Goal: Check status: Check status

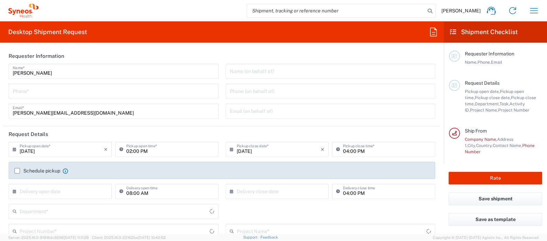
type input "3243"
type input "[GEOGRAPHIC_DATA]"
click at [534, 7] on icon "button" at bounding box center [534, 10] width 11 height 11
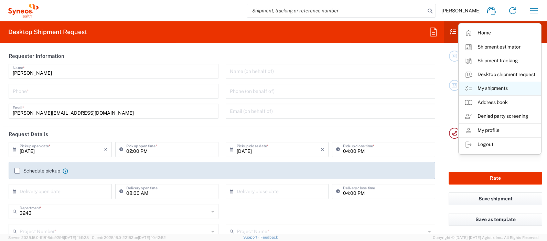
type input "Syneos Health Clinical [GEOGRAPHIC_DATA]"
click at [489, 91] on link "My shipments" at bounding box center [500, 89] width 82 height 14
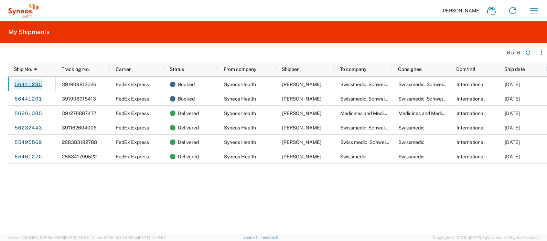
drag, startPoint x: 44, startPoint y: 83, endPoint x: 29, endPoint y: 81, distance: 15.2
click at [29, 81] on div "56441285" at bounding box center [32, 84] width 48 height 14
click at [29, 81] on link "56441285" at bounding box center [28, 84] width 28 height 11
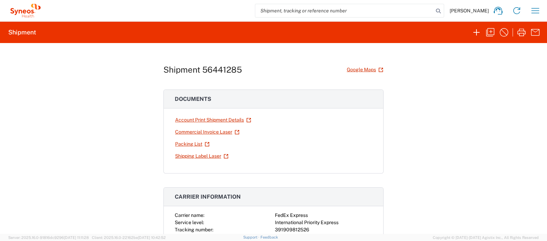
click at [240, 71] on div "Shipment 56441285 Google Maps" at bounding box center [274, 70] width 220 height 12
click at [234, 71] on h1 "Shipment 56441285" at bounding box center [203, 70] width 78 height 10
copy h1 "56441285"
click at [454, 174] on div "Shipment 56441285 Google Maps Documents Account Print Shipment Details Commerci…" at bounding box center [273, 138] width 547 height 191
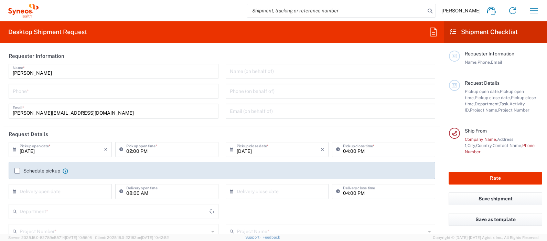
type input "3243"
type input "[GEOGRAPHIC_DATA]"
type input "Syneos Health Clinical [GEOGRAPHIC_DATA]"
click at [542, 9] on button "button" at bounding box center [534, 10] width 17 height 17
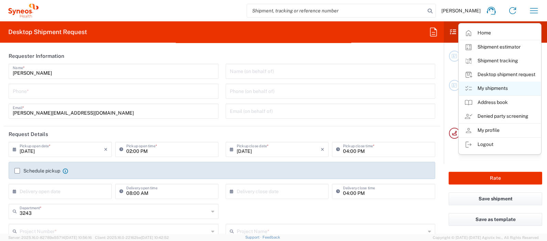
click at [486, 89] on link "My shipments" at bounding box center [500, 89] width 82 height 14
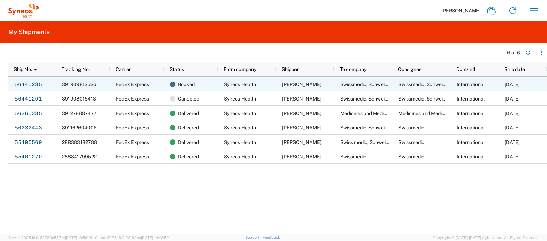
click at [162, 85] on div "FedEx Express" at bounding box center [137, 84] width 54 height 14
click at [15, 84] on link "56441285" at bounding box center [28, 84] width 28 height 11
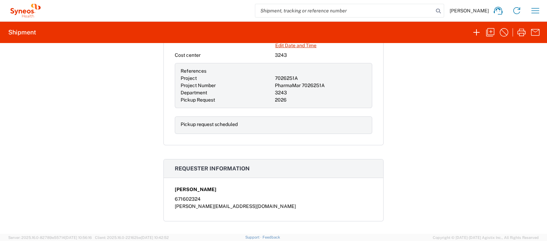
scroll to position [215, 0]
